Goal: Check status: Check status

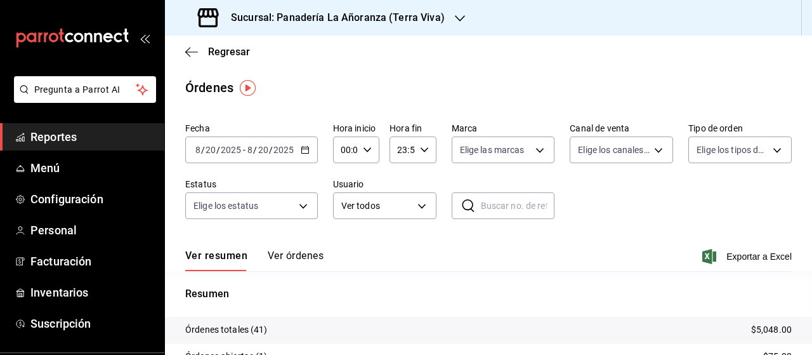
click at [72, 136] on span "Reportes" at bounding box center [92, 136] width 124 height 17
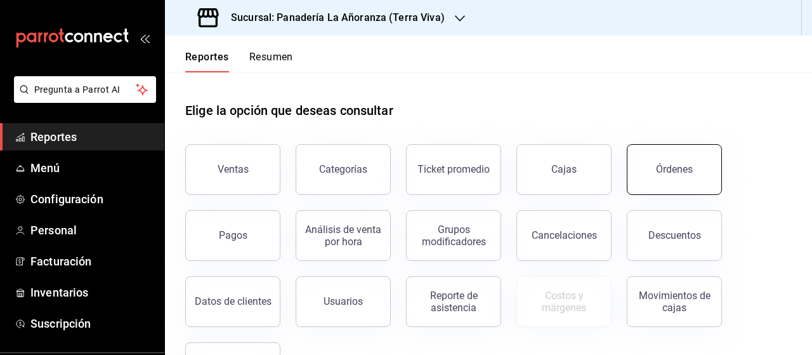
click at [641, 169] on button "Órdenes" at bounding box center [674, 169] width 95 height 51
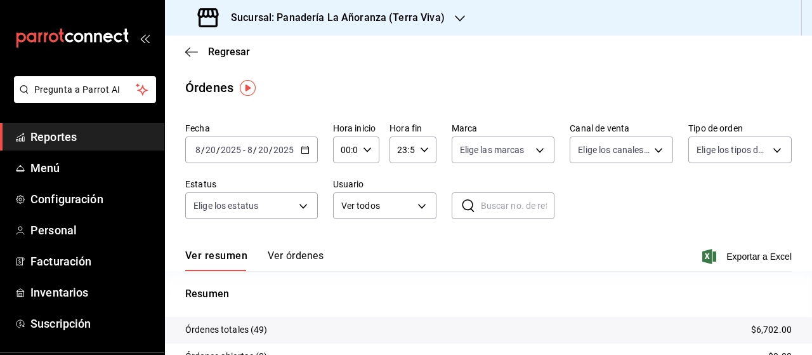
click at [444, 16] on div "Sucursal: Panadería La Añoranza (Terra Viva)" at bounding box center [322, 18] width 295 height 36
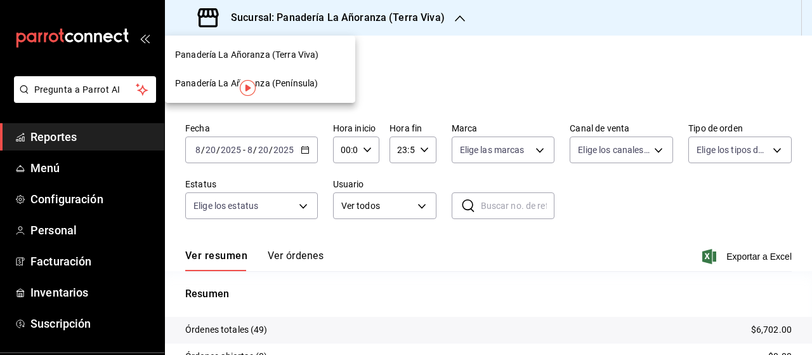
click at [280, 79] on span "Panadería La Añoranza (Península)" at bounding box center [246, 83] width 143 height 13
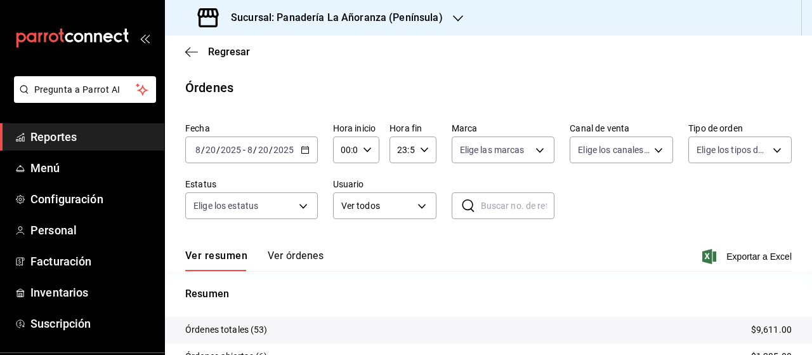
scroll to position [63, 0]
